Goal: Information Seeking & Learning: Learn about a topic

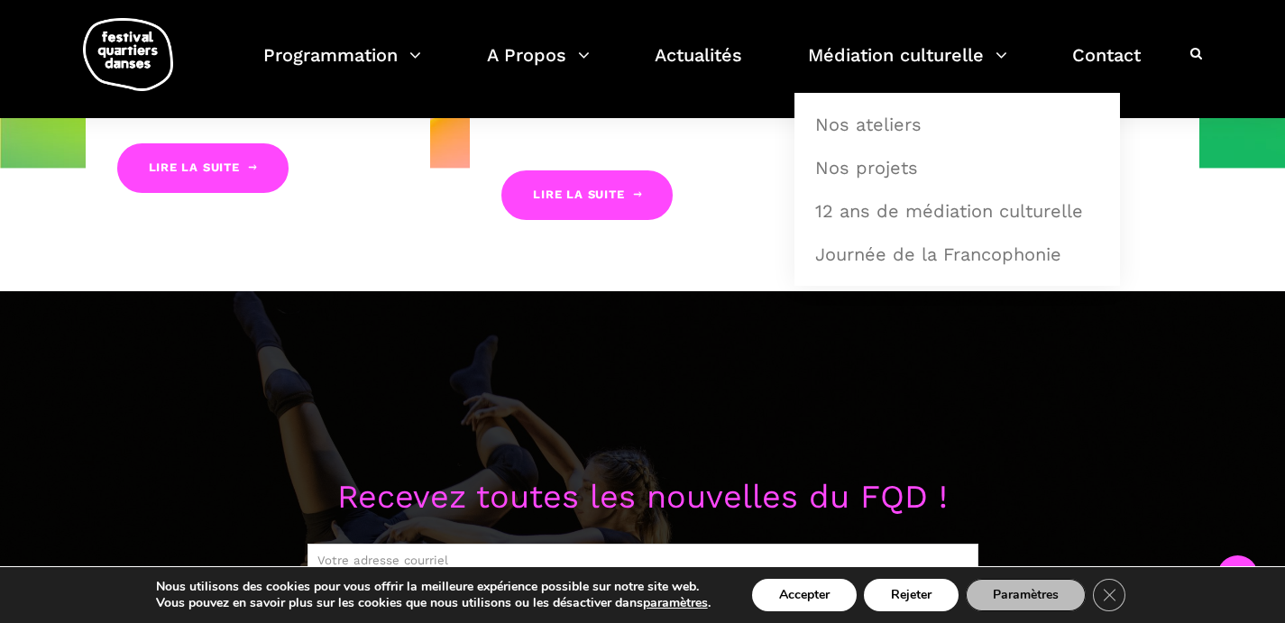
scroll to position [1152, 0]
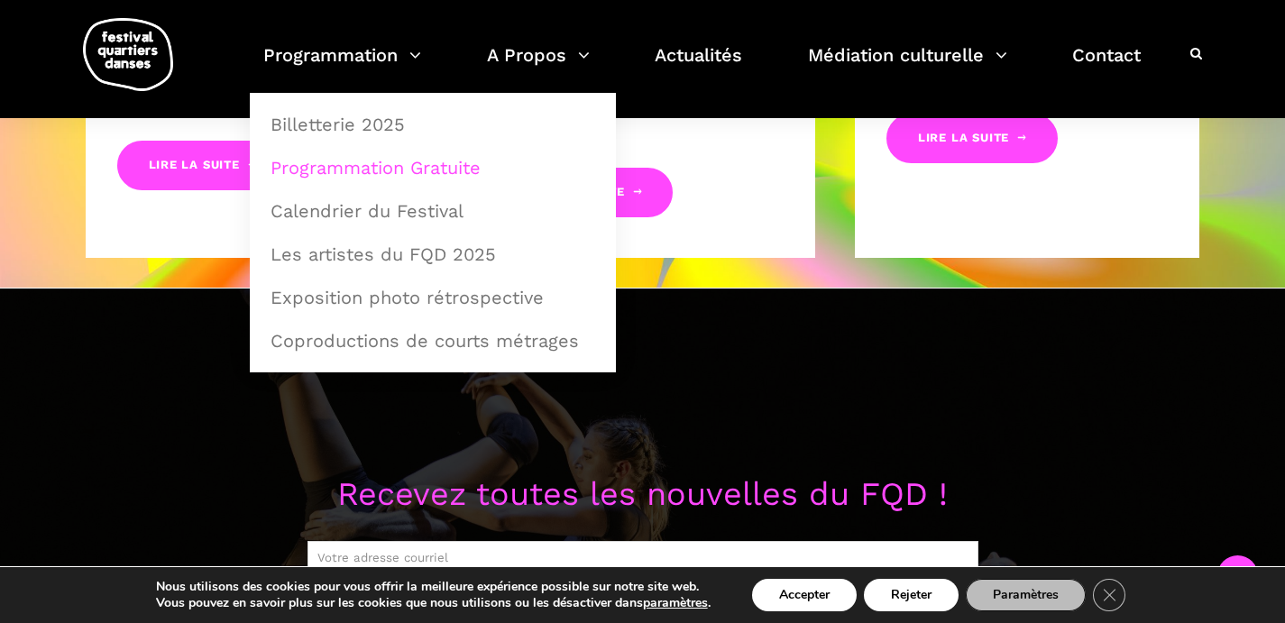
click at [397, 170] on link "Programmation Gratuite" at bounding box center [433, 167] width 346 height 41
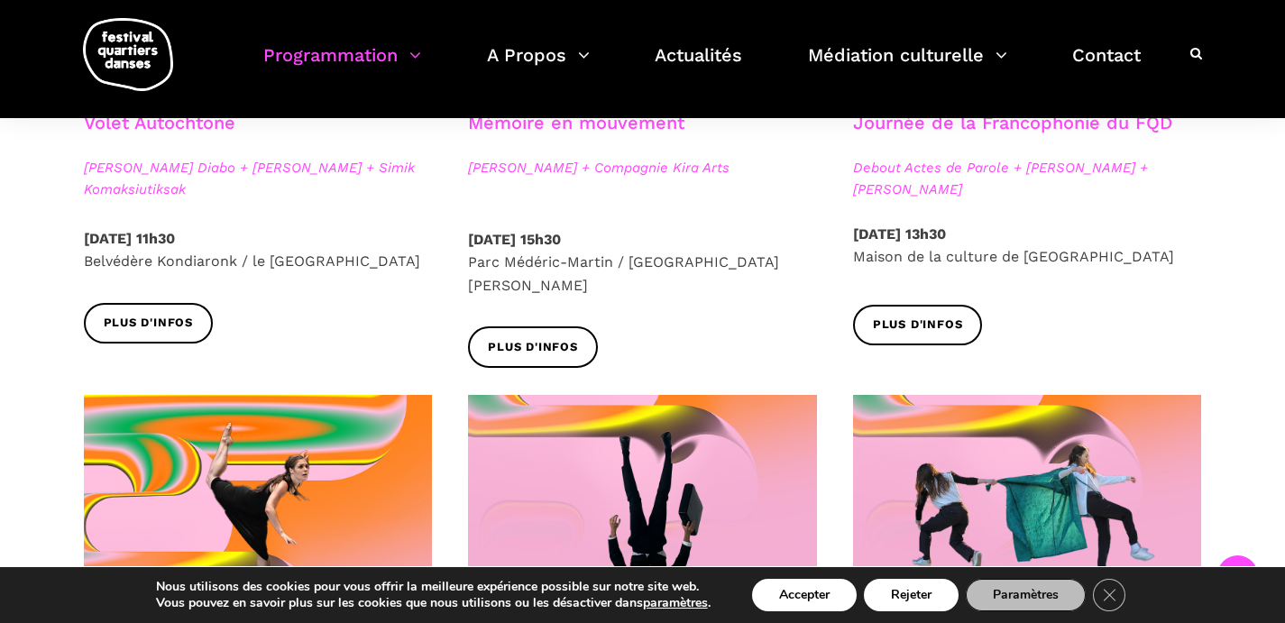
scroll to position [1237, 0]
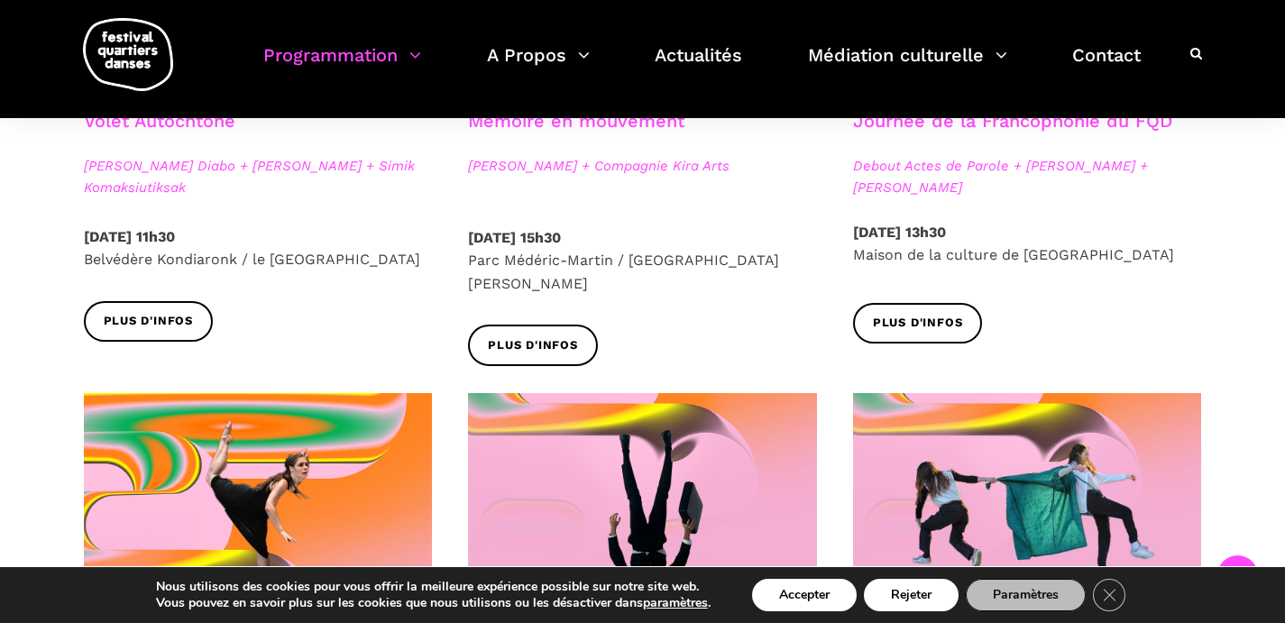
click at [89, 257] on p "Samedi 6 Septembre 2025 – 11h30 Belvédère Kondiaronk / le Mont-Royal" at bounding box center [258, 249] width 349 height 46
drag, startPoint x: 143, startPoint y: 262, endPoint x: 235, endPoint y: 267, distance: 91.3
click at [235, 267] on div "Samedi 6 Septembre 2025 – 11h30 Belvédère Kondiaronk / le Mont-Royal" at bounding box center [258, 264] width 385 height 76
copy p "Belvédère Kondiaronk"
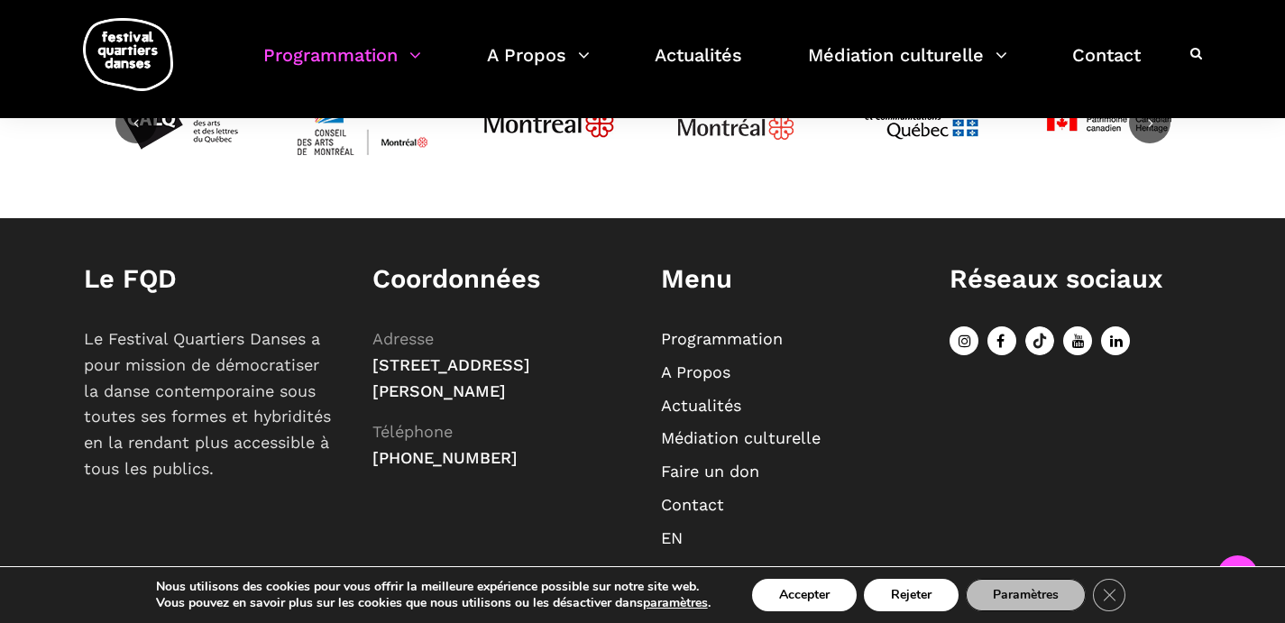
scroll to position [2578, 0]
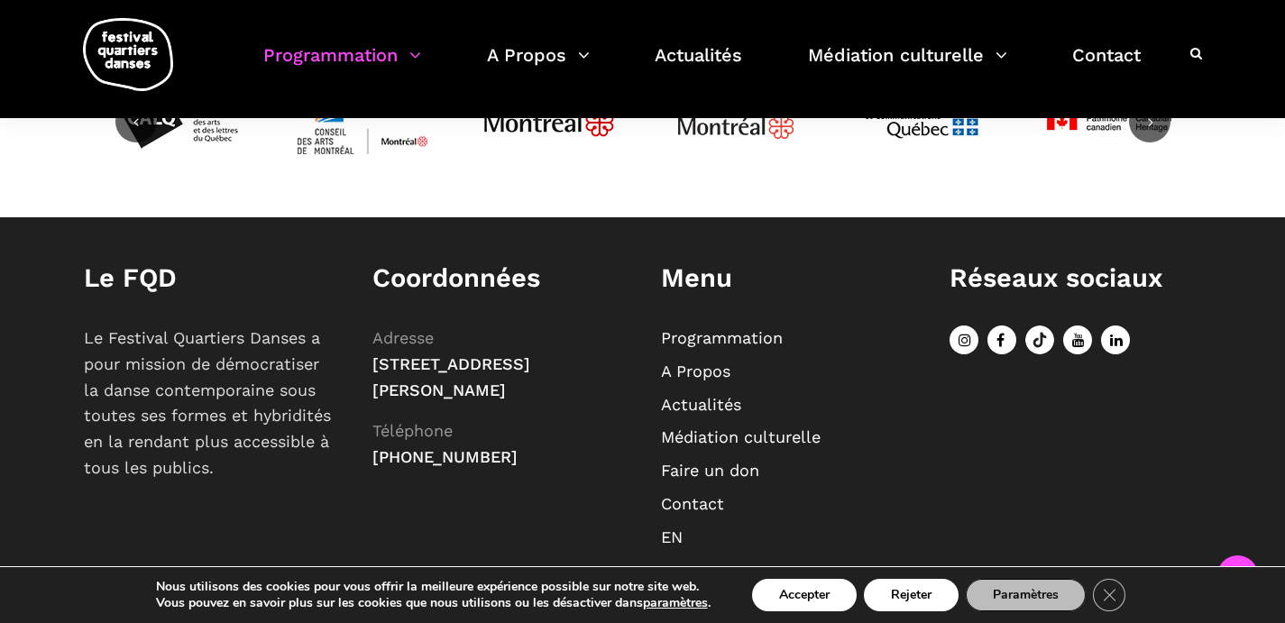
click at [965, 326] on icon at bounding box center [964, 340] width 29 height 29
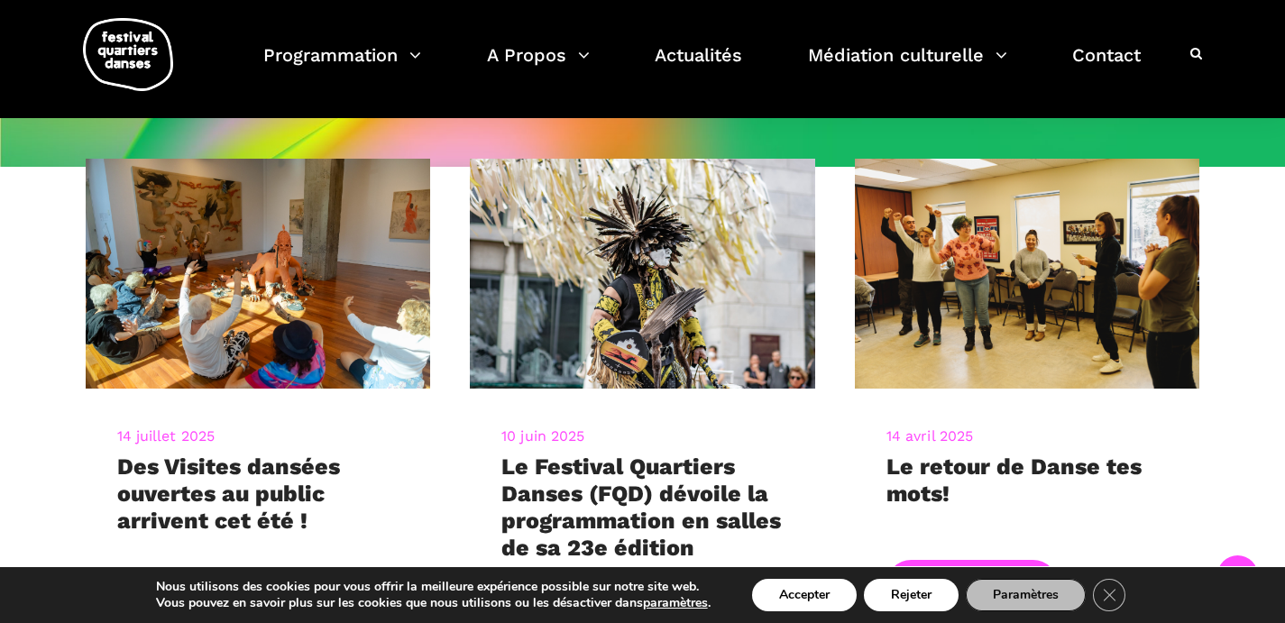
scroll to position [704, 0]
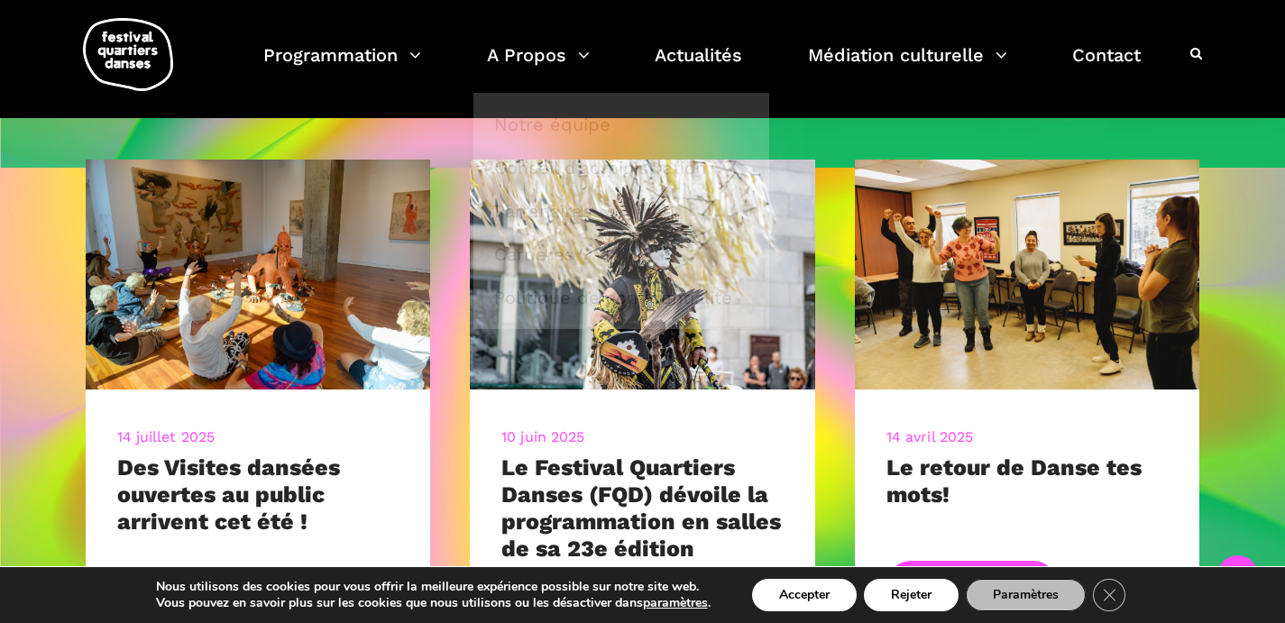
click at [28, 333] on div "[DATE] Des Visites dansées ouvertes au public arrivent cet été ! Lire la suite …" at bounding box center [642, 451] width 1285 height 567
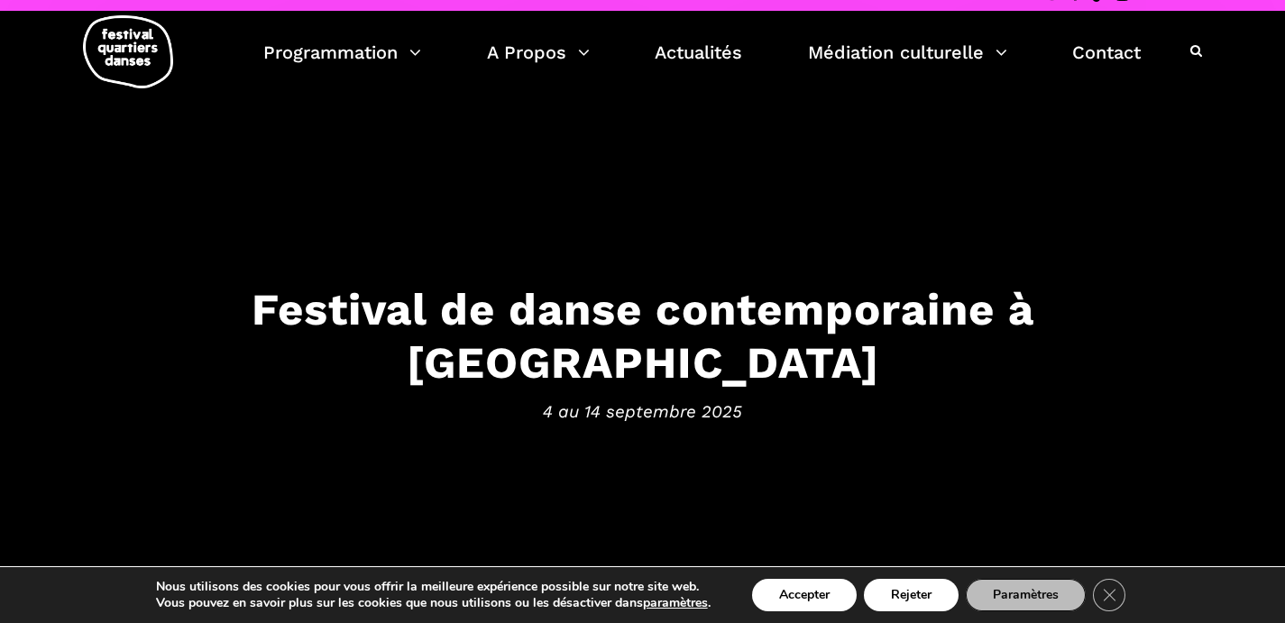
scroll to position [0, 0]
